Goal: Task Accomplishment & Management: Use online tool/utility

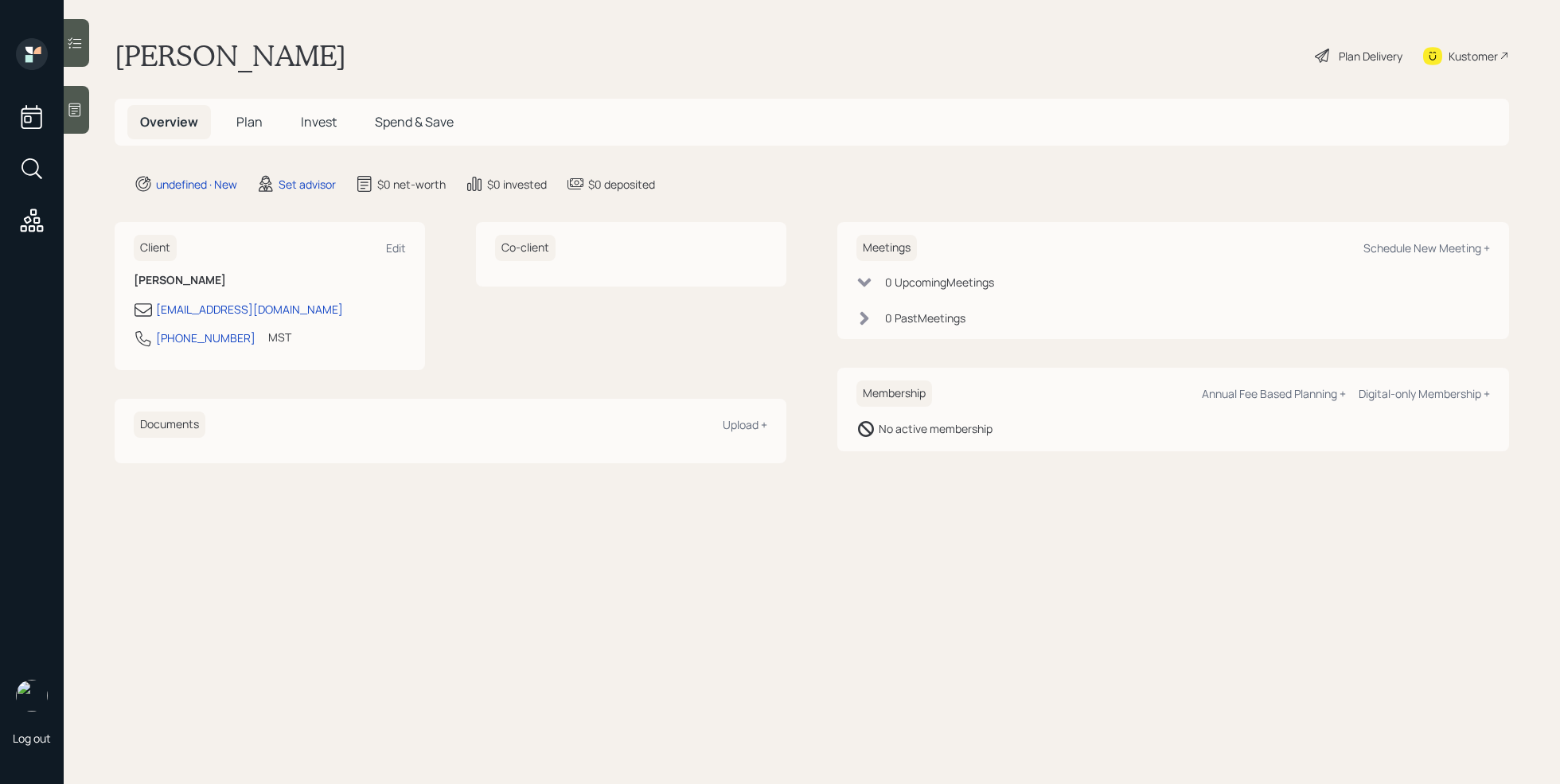
click at [79, 119] on div at bounding box center [76, 109] width 25 height 48
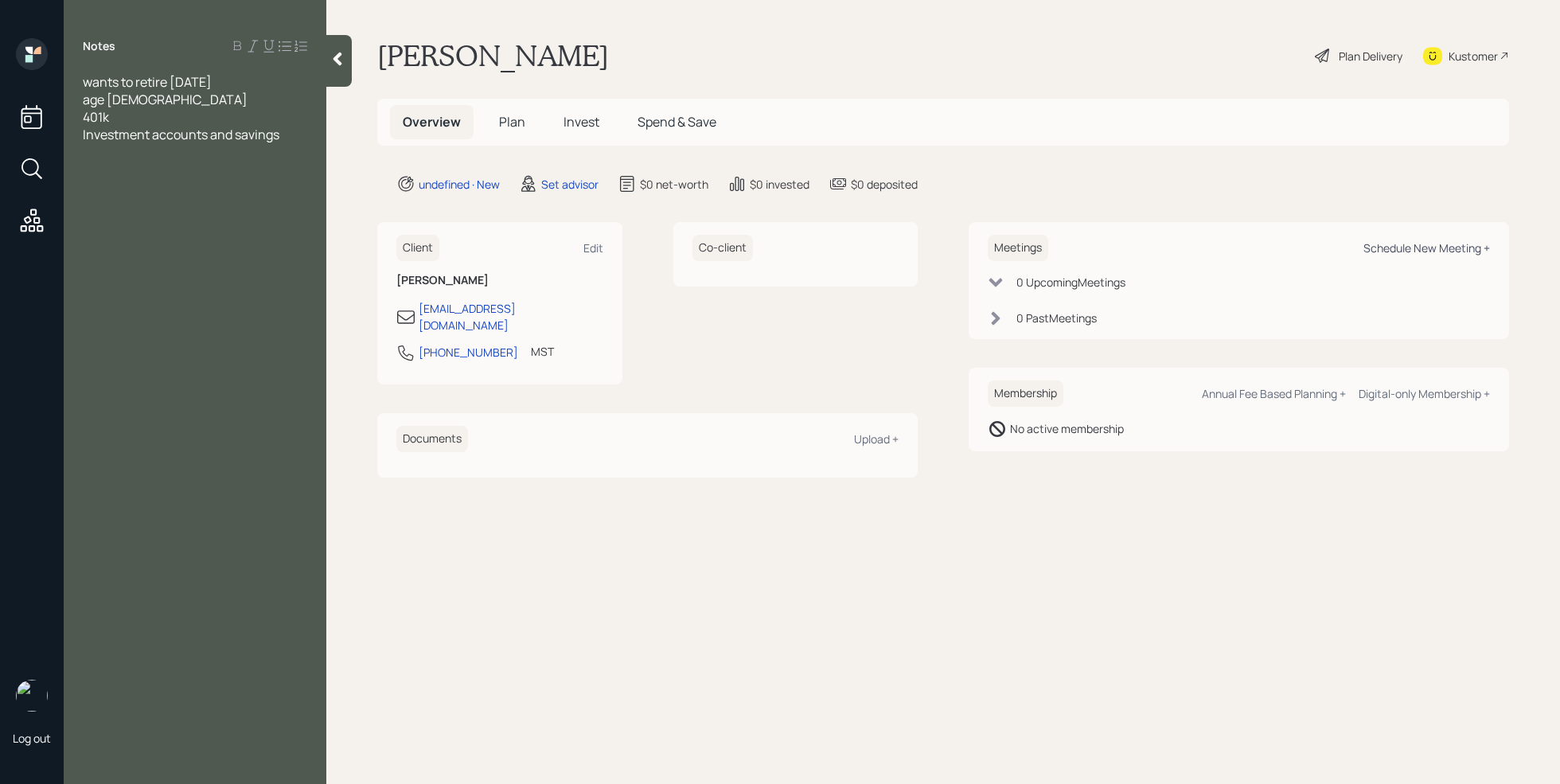
click at [1423, 244] on div "Schedule New Meeting +" at bounding box center [1427, 248] width 127 height 15
select select "round-[PERSON_NAME]"
